Goal: Check status: Check status

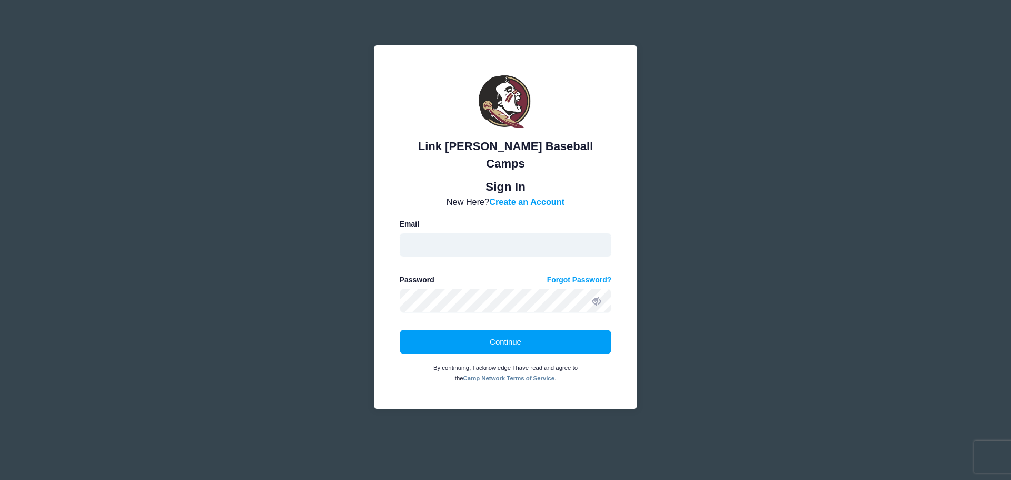
click at [467, 234] on input "email" at bounding box center [506, 245] width 212 height 24
drag, startPoint x: 455, startPoint y: 155, endPoint x: 582, endPoint y: 148, distance: 127.6
click at [582, 148] on div "Link Jarrett Baseball Camps" at bounding box center [506, 154] width 212 height 35
copy div "Jarrett Baseball Camps"
click at [454, 233] on input "email" at bounding box center [506, 245] width 212 height 24
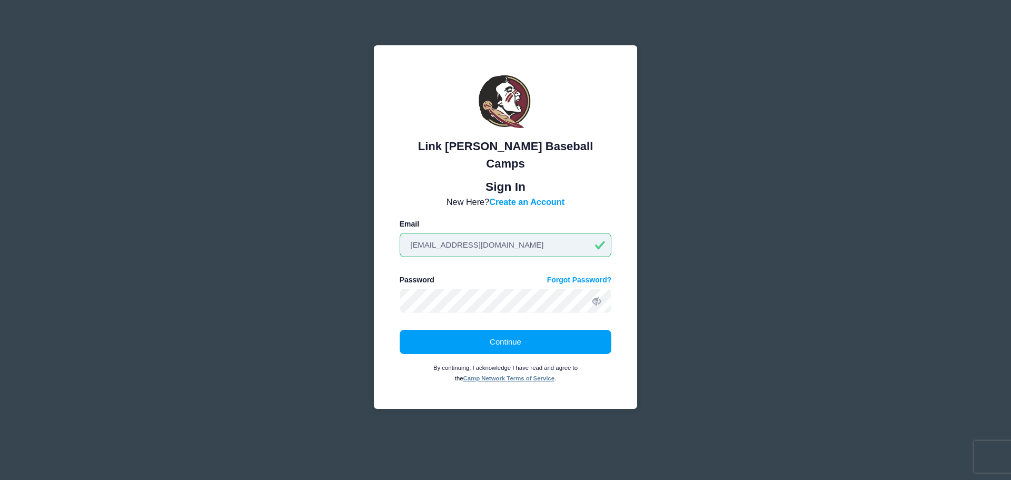
type input "ufam5252@gmail.com"
click at [547, 274] on link "Forgot Password?" at bounding box center [579, 279] width 65 height 11
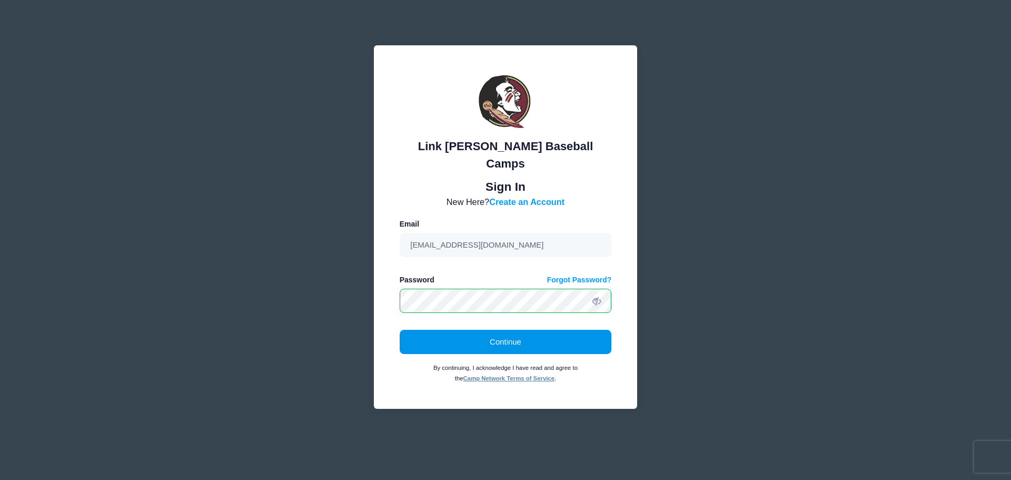
click at [463, 331] on button "Continue" at bounding box center [506, 341] width 212 height 24
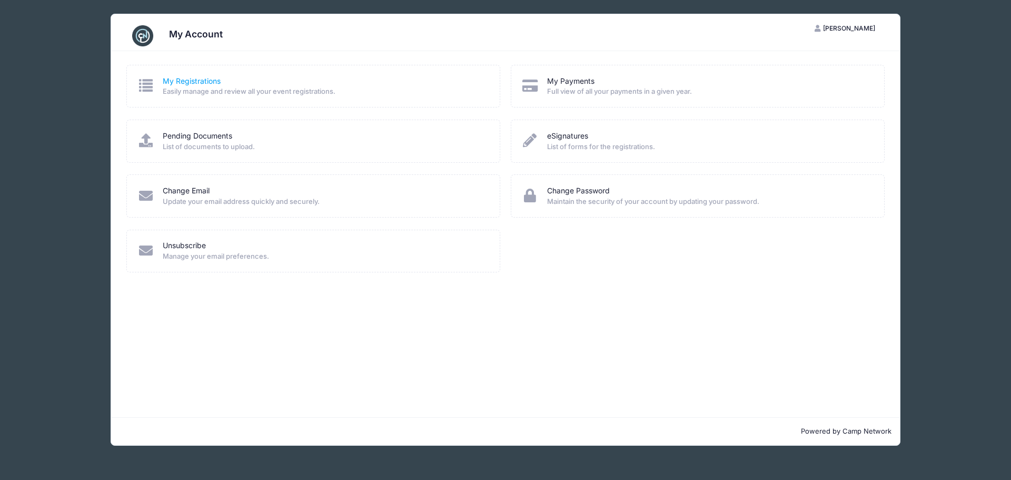
click at [216, 85] on link "My Registrations" at bounding box center [192, 81] width 58 height 11
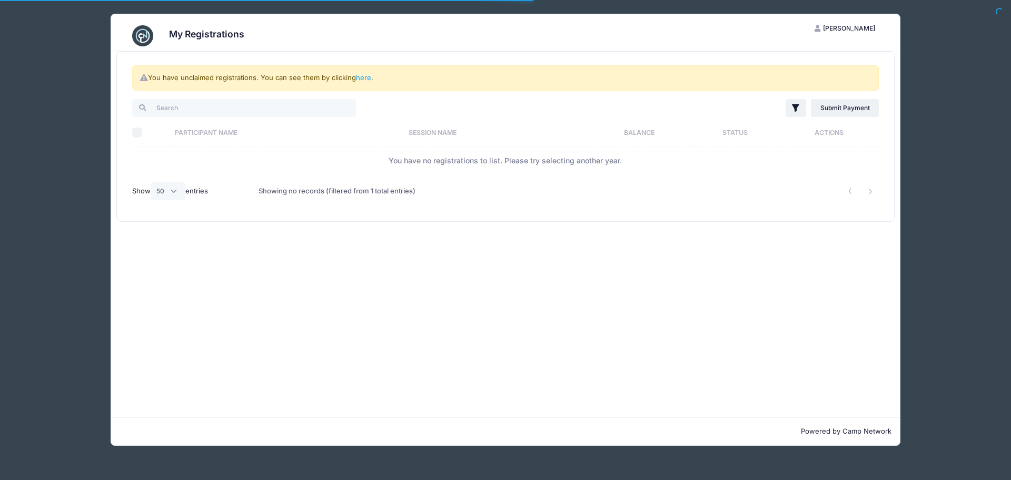
select select "50"
click at [370, 79] on link "here" at bounding box center [363, 77] width 15 height 8
click at [366, 78] on link "here" at bounding box center [363, 77] width 15 height 8
click at [211, 35] on h3 "My Registrations" at bounding box center [206, 33] width 75 height 11
click at [856, 28] on span "[PERSON_NAME]" at bounding box center [849, 28] width 52 height 8
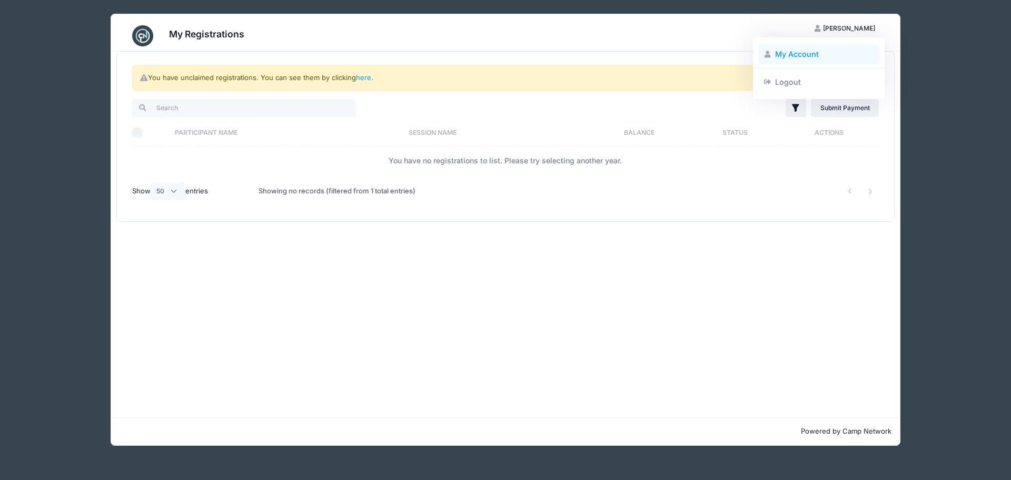
click at [807, 52] on link "My Account" at bounding box center [819, 54] width 122 height 20
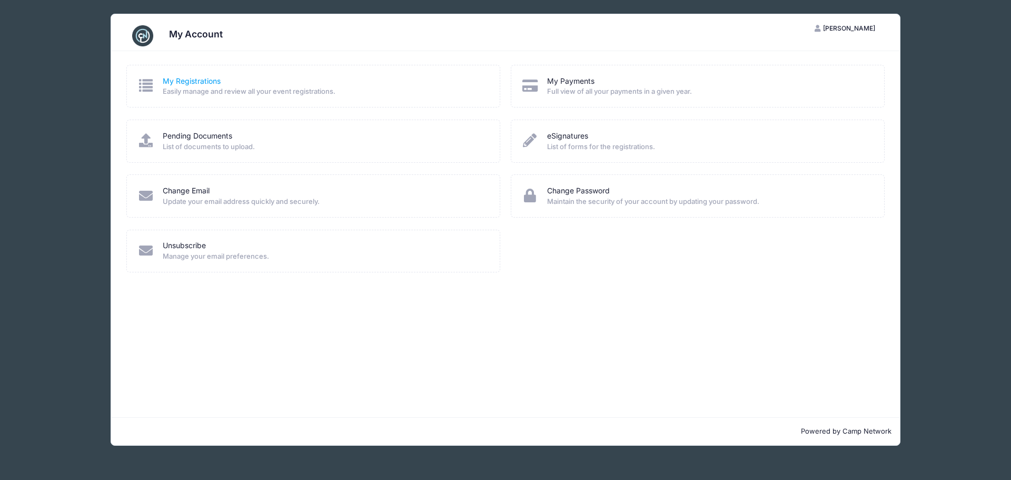
click at [187, 86] on link "My Registrations" at bounding box center [192, 81] width 58 height 11
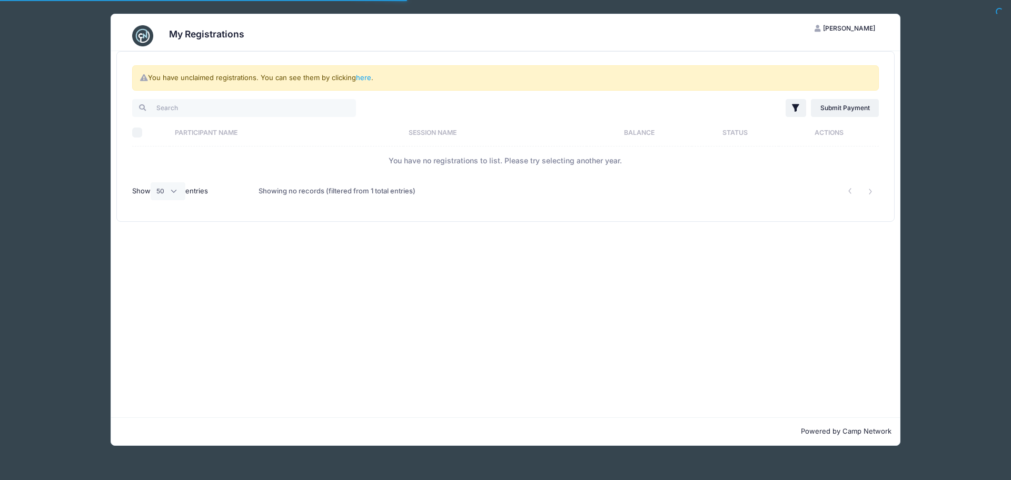
select select "50"
